Goal: Find specific page/section: Find specific page/section

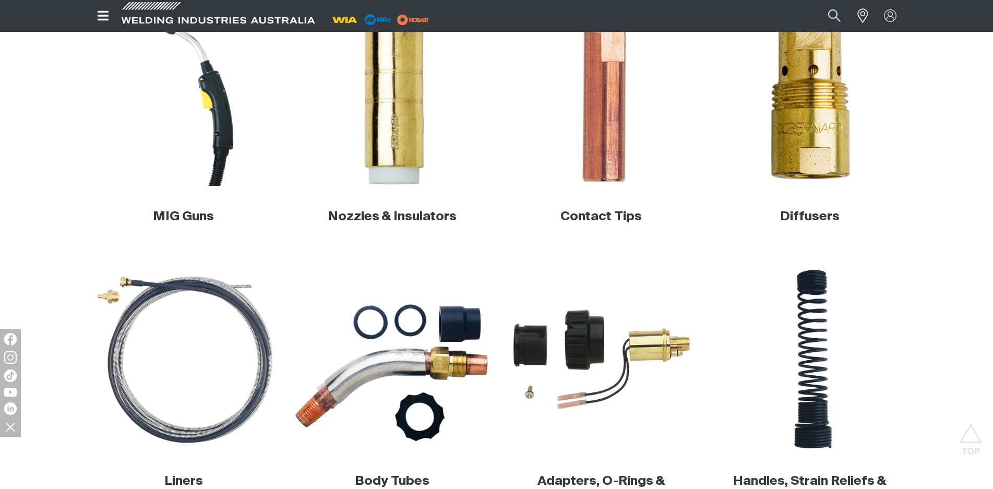
scroll to position [418, 0]
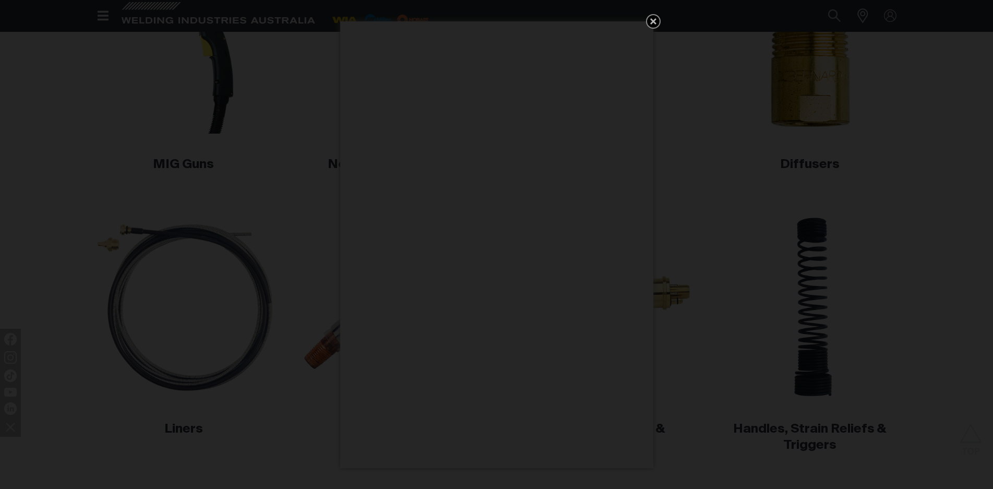
click at [654, 18] on icon "Get 5 WIA Welding Guides Free!" at bounding box center [653, 21] width 13 height 13
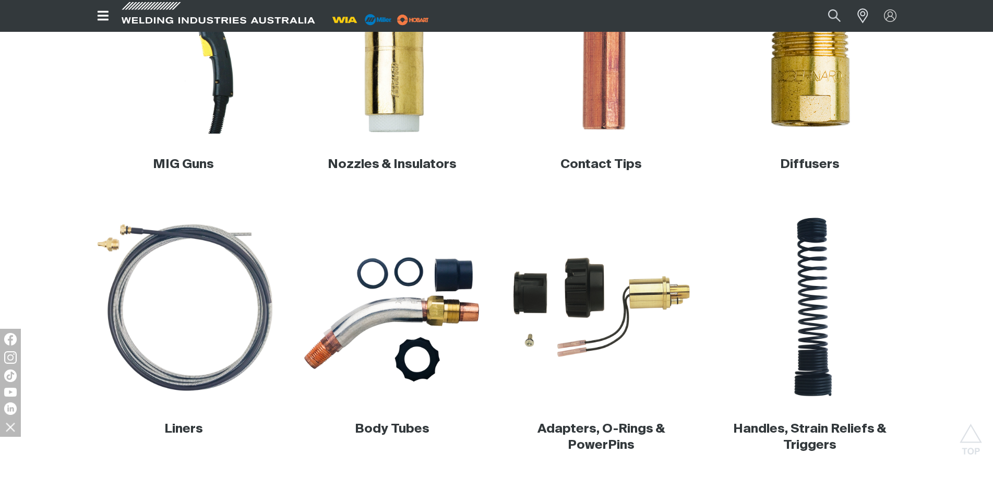
scroll to position [574, 0]
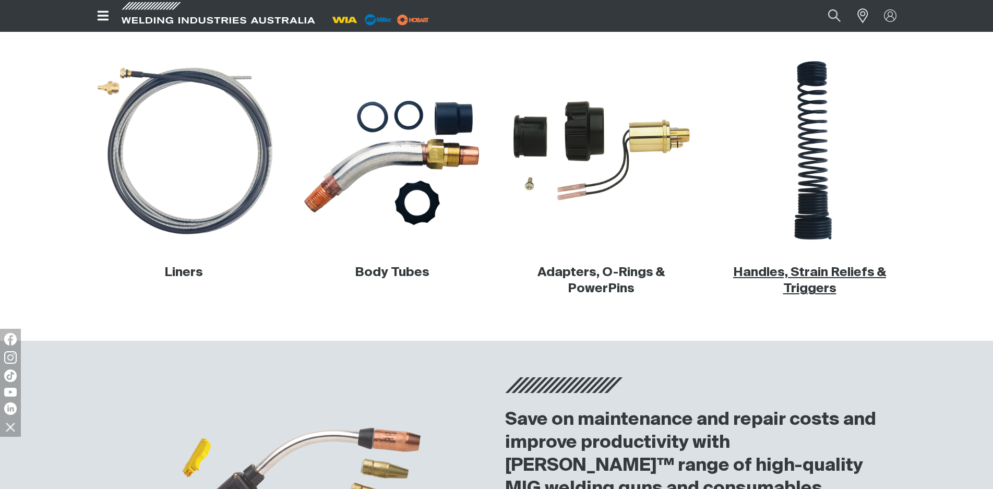
click at [818, 276] on link "Handles, Strain Reliefs & Triggers" at bounding box center [809, 280] width 153 height 29
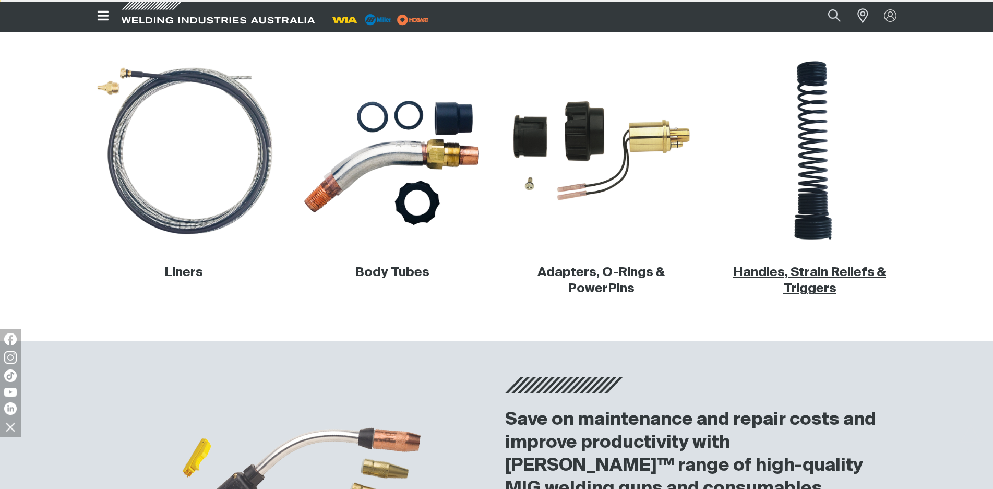
click at [818, 276] on link "Handles, Strain Reliefs & Triggers" at bounding box center [809, 280] width 153 height 29
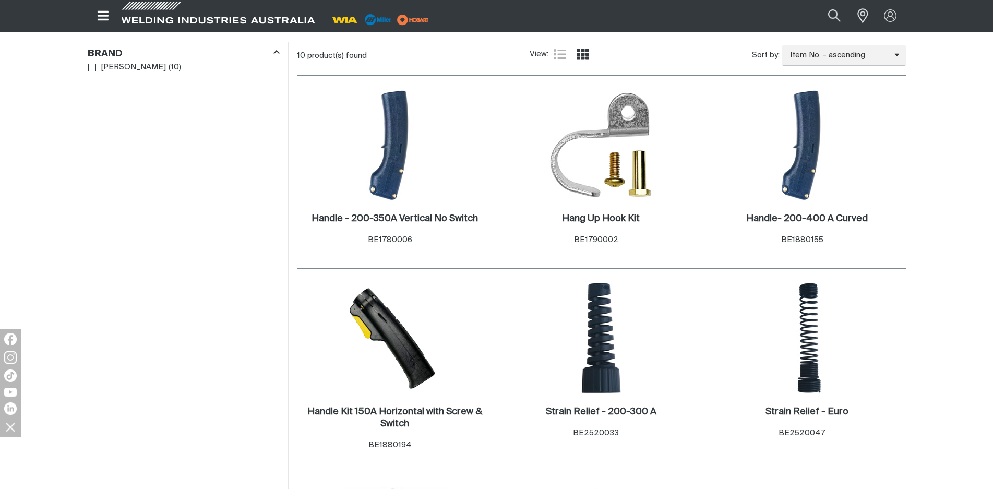
scroll to position [365, 0]
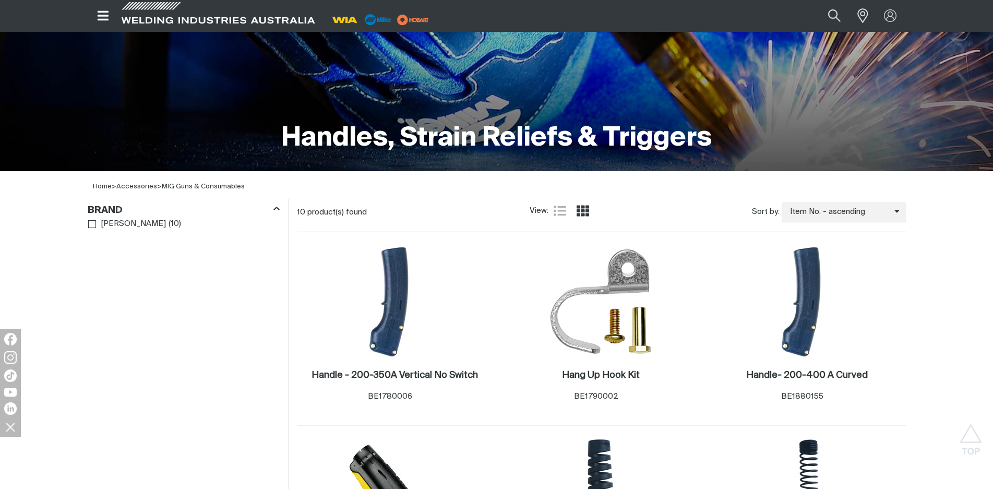
scroll to position [52, 0]
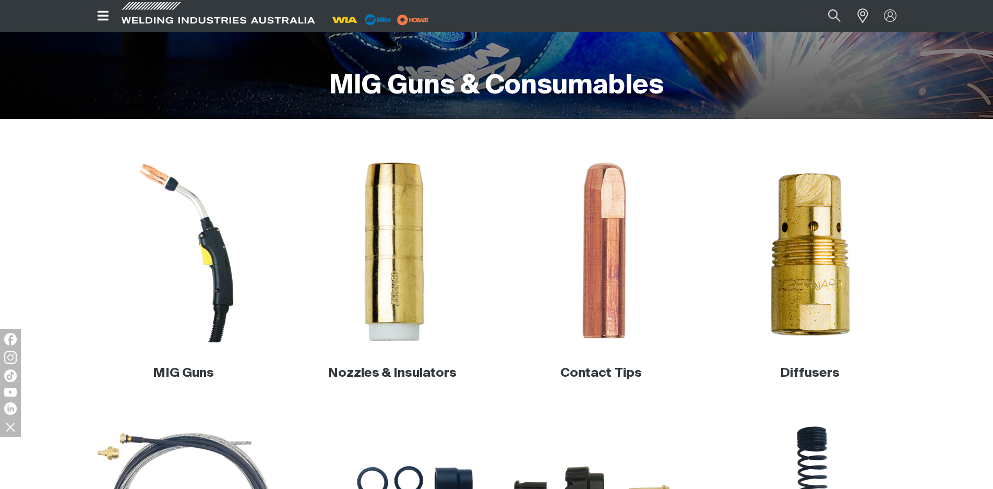
scroll to position [104, 0]
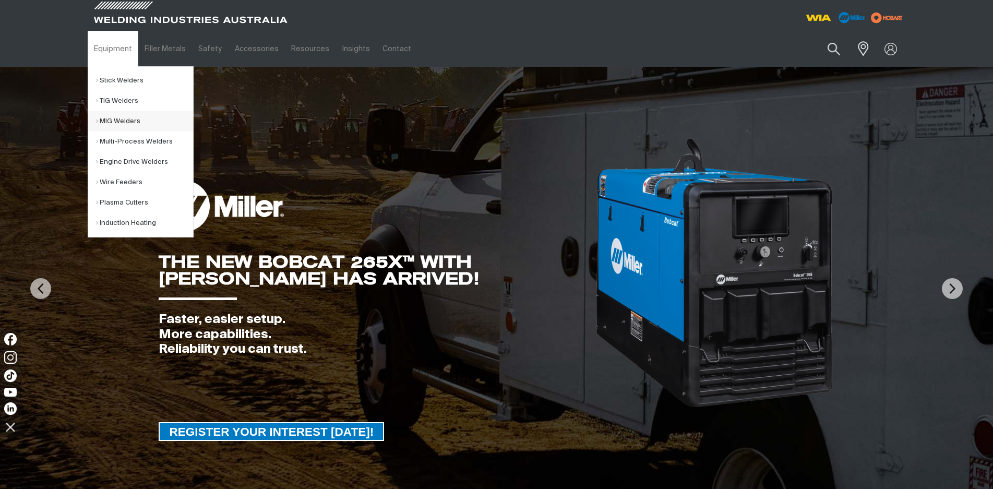
click at [122, 122] on link "MIG Welders" at bounding box center [144, 121] width 97 height 20
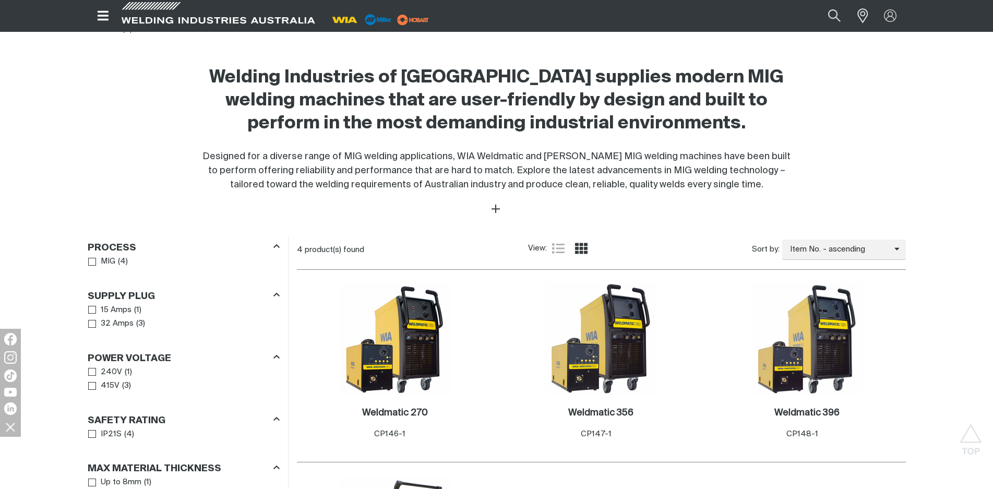
scroll to position [470, 0]
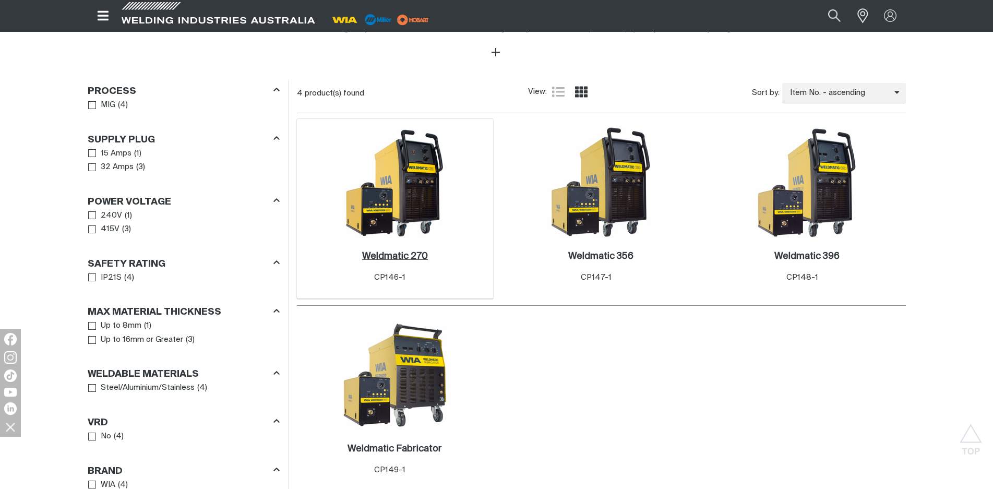
click at [402, 252] on h2 "Weldmatic 270 ." at bounding box center [395, 256] width 66 height 9
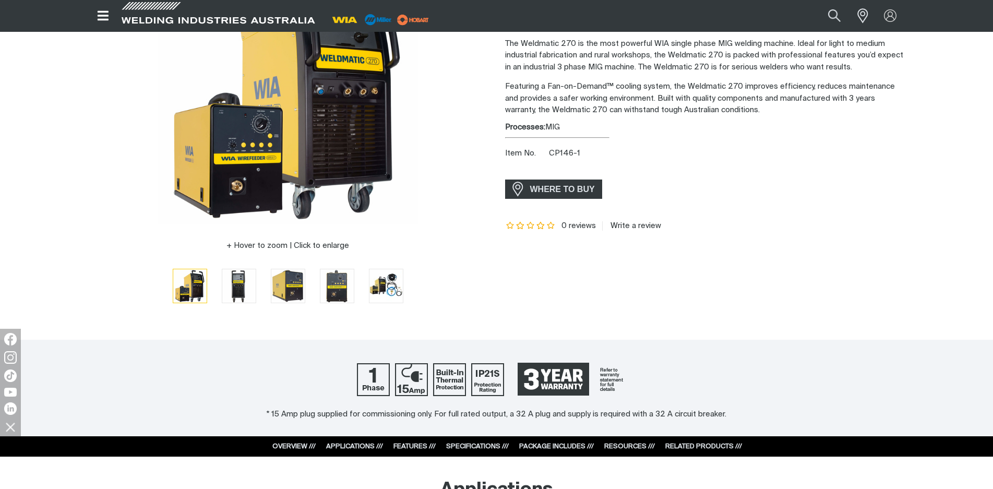
scroll to position [52, 0]
